Goal: Transaction & Acquisition: Subscribe to service/newsletter

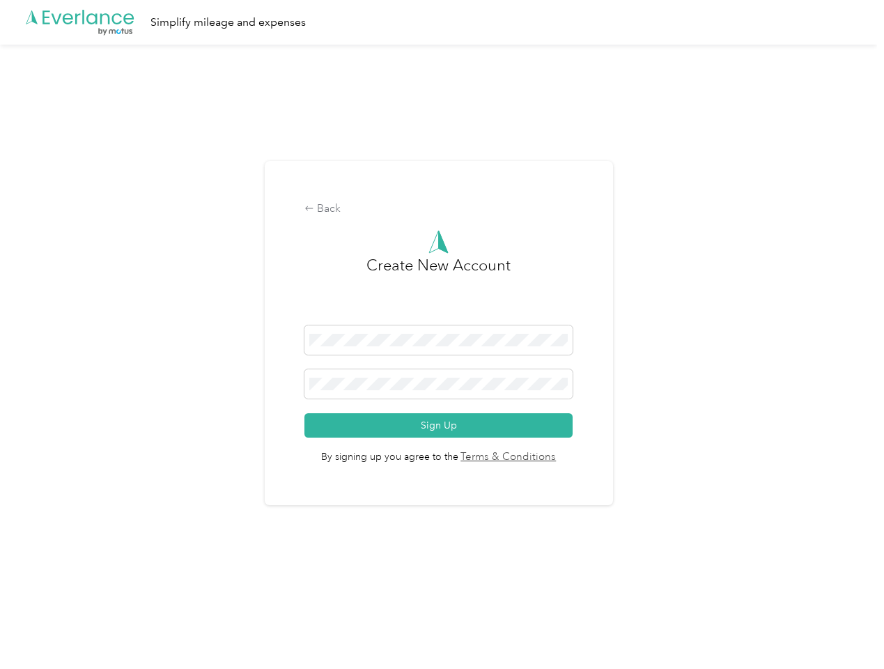
click at [442, 316] on h3 "Create New Account" at bounding box center [438, 290] width 144 height 72
click at [442, 22] on div ".cls-1 { fill: #00adee; } .cls-2 { fill: #fff; } .cls-3 { fill: #707372; } .cls…" at bounding box center [438, 22] width 877 height 45
click at [442, 209] on div "Back" at bounding box center [438, 209] width 268 height 17
click at [442, 425] on button "Sign Up" at bounding box center [438, 425] width 268 height 24
